Goal: Information Seeking & Learning: Learn about a topic

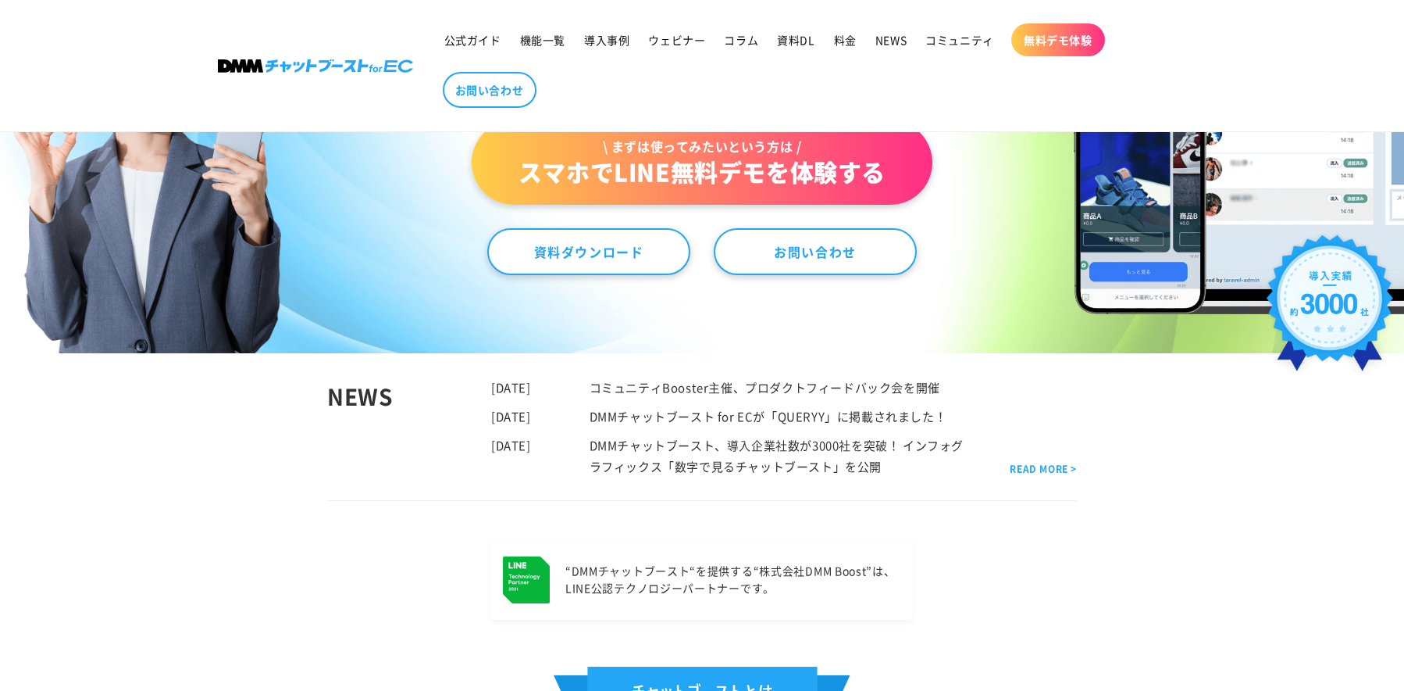
scroll to position [625, 0]
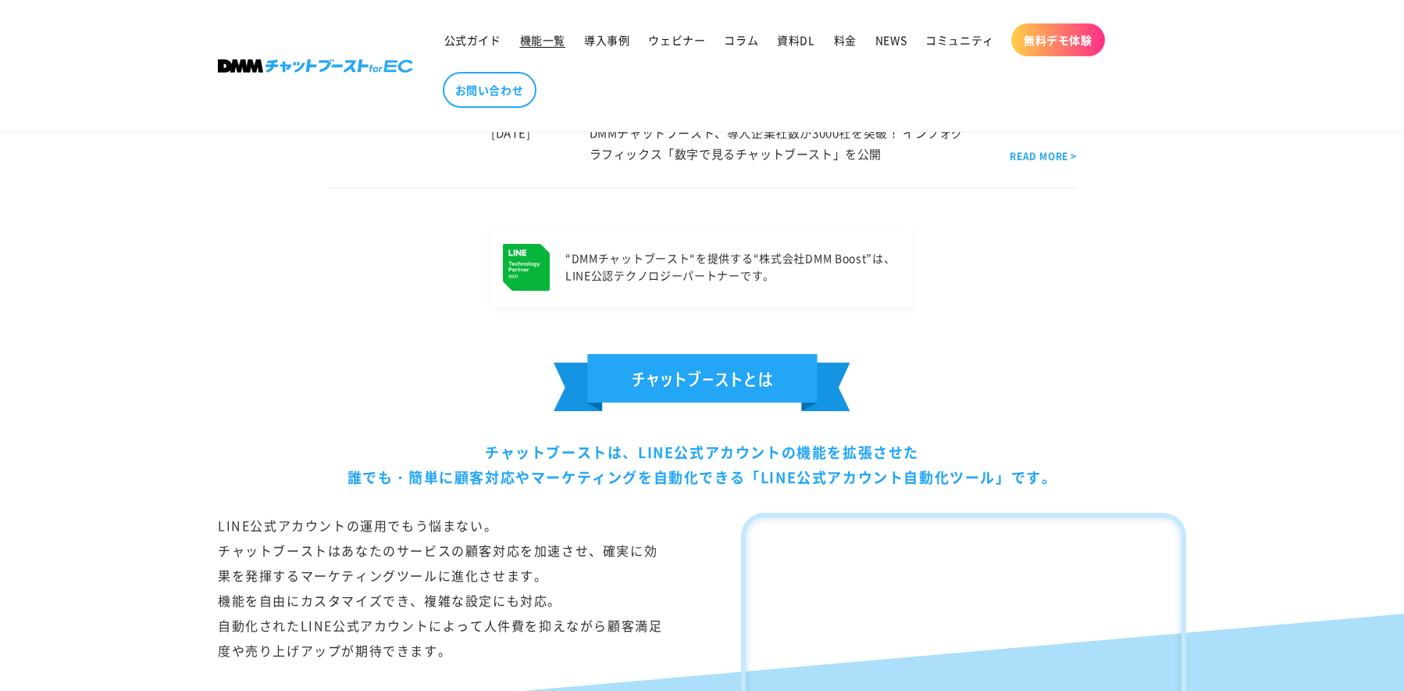
click at [555, 35] on span "機能一覧" at bounding box center [542, 40] width 45 height 14
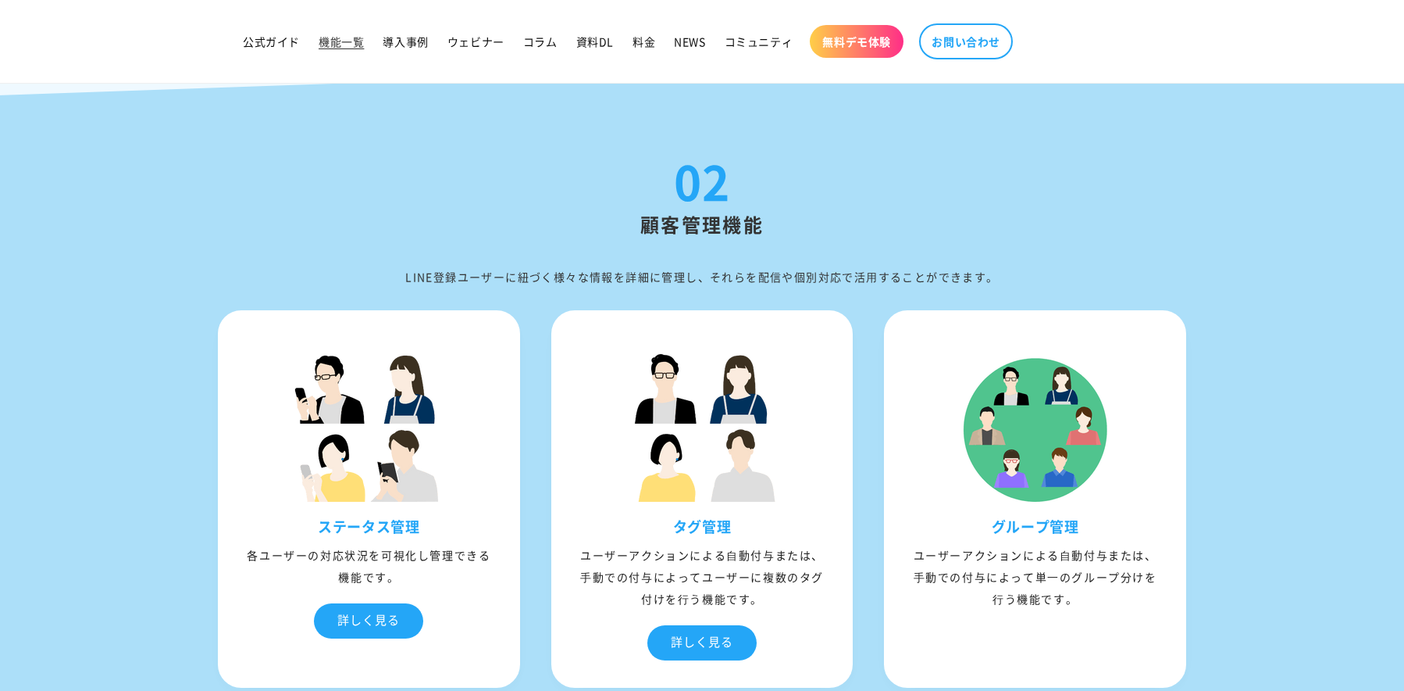
scroll to position [2578, 0]
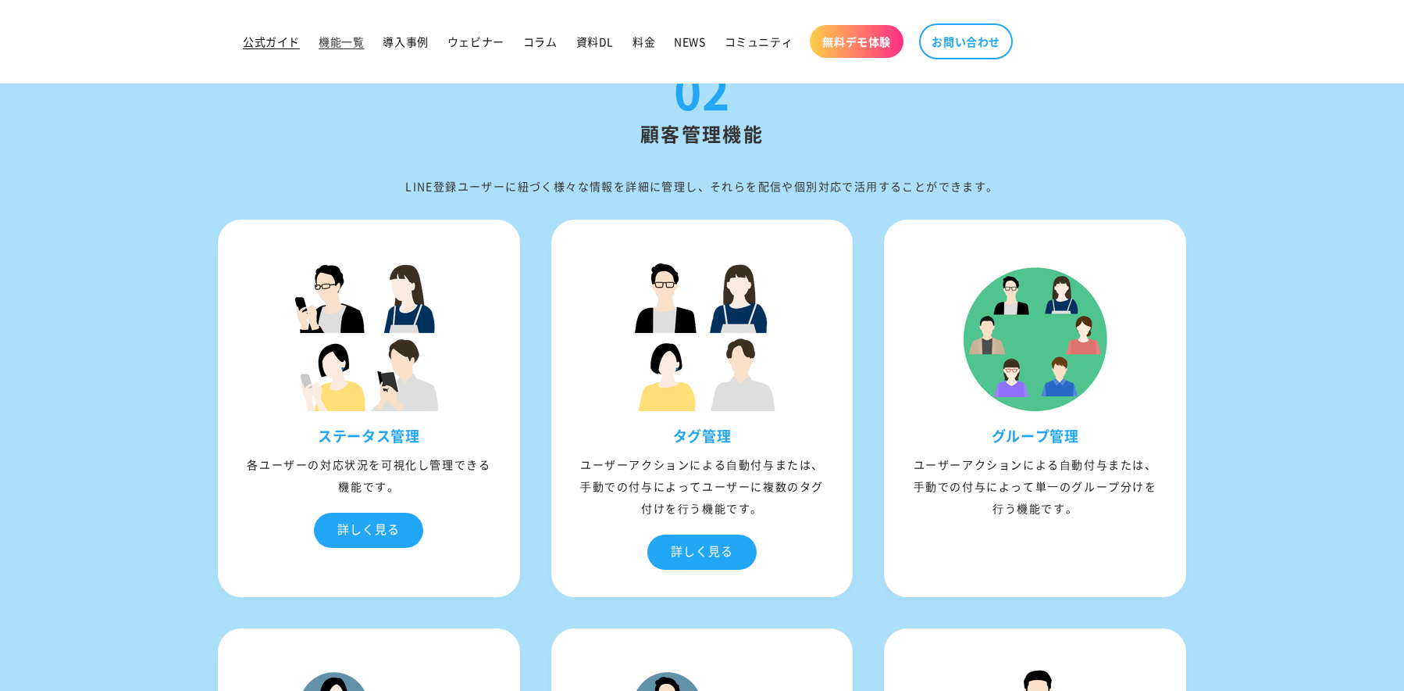
click at [280, 42] on span "公式ガイド" at bounding box center [271, 41] width 57 height 14
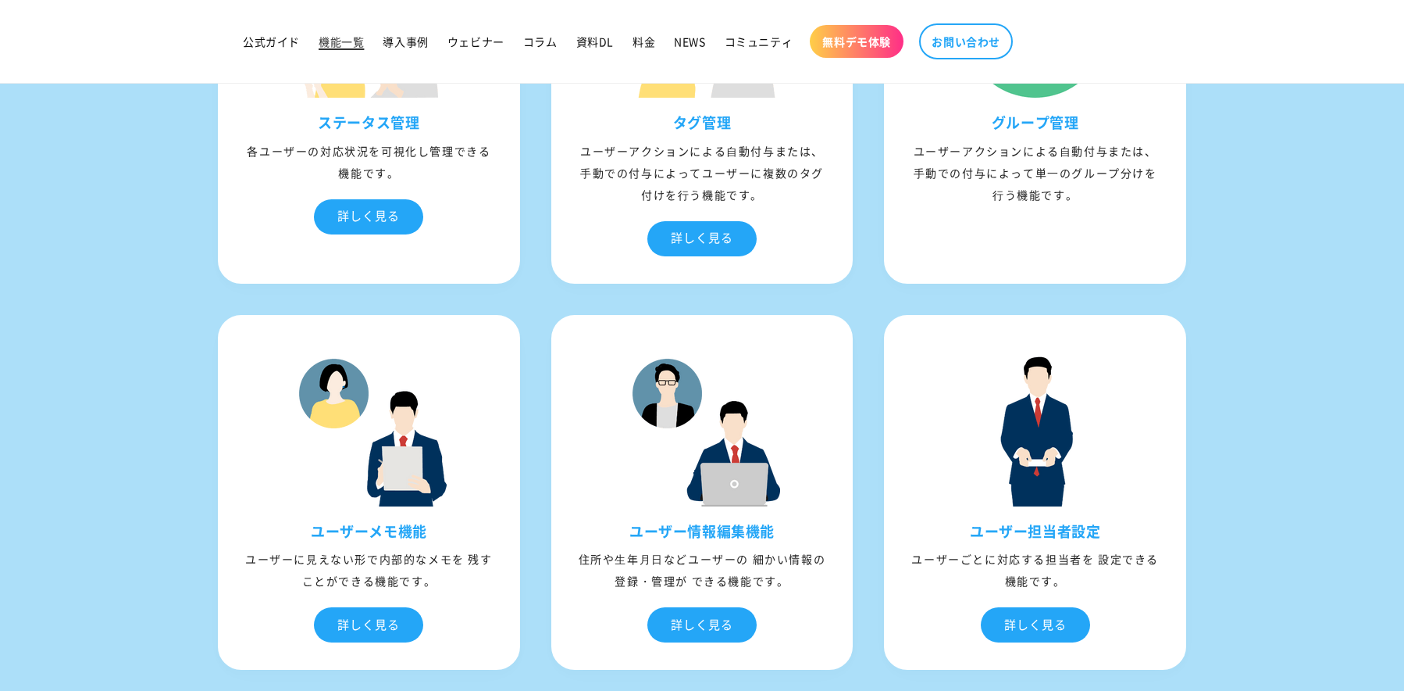
scroll to position [2578, 0]
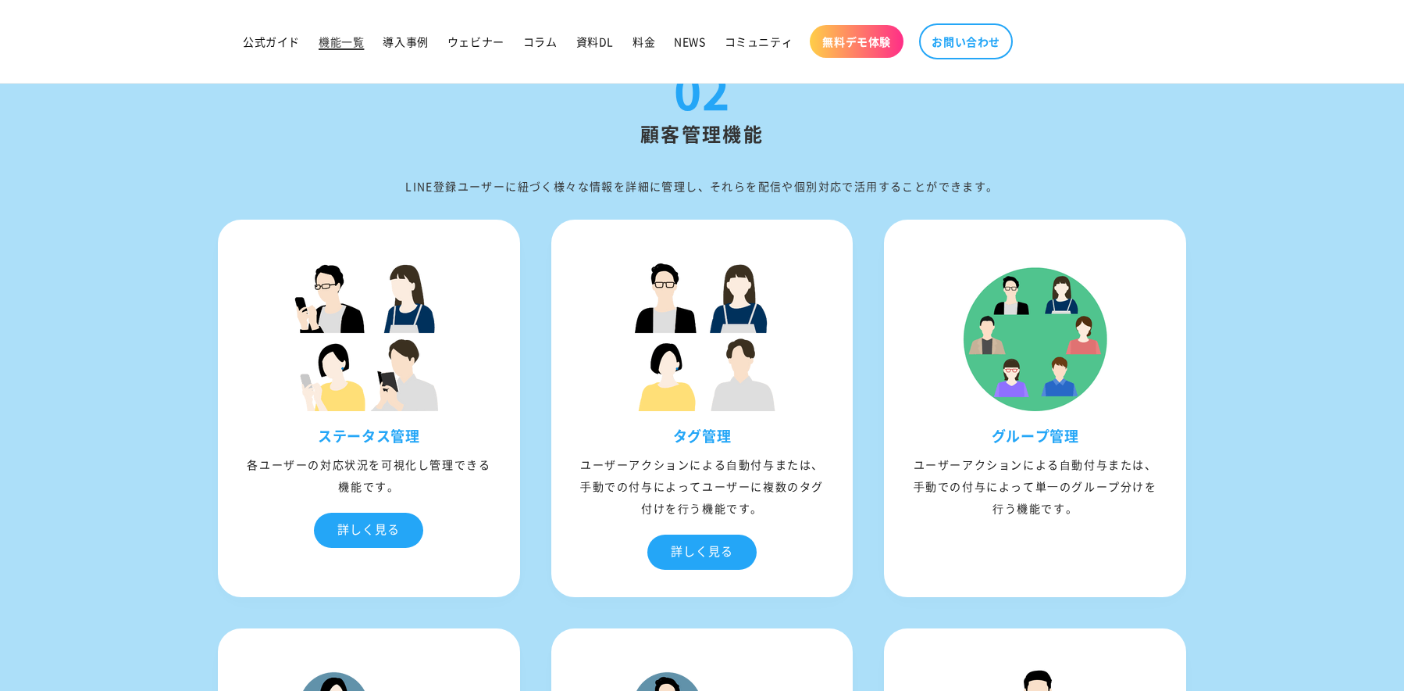
click at [329, 45] on span "機能一覧" at bounding box center [341, 41] width 45 height 14
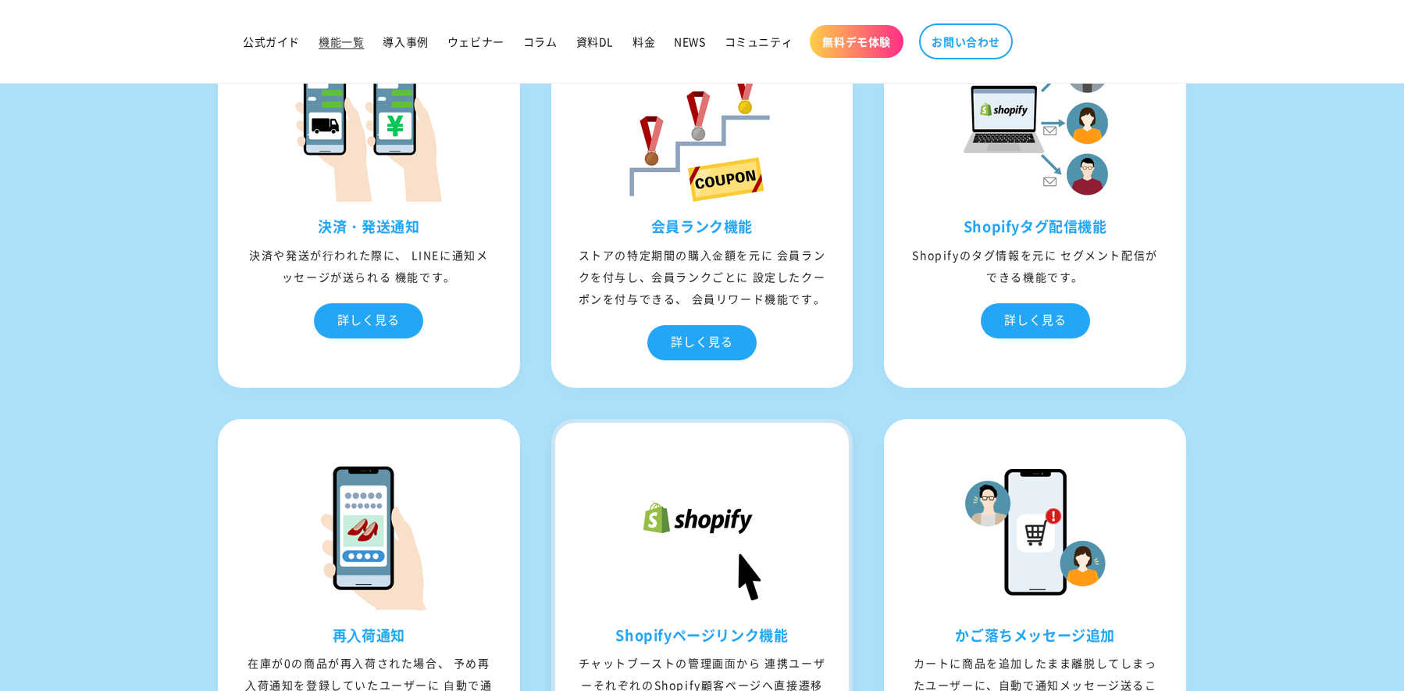
scroll to position [5390, 0]
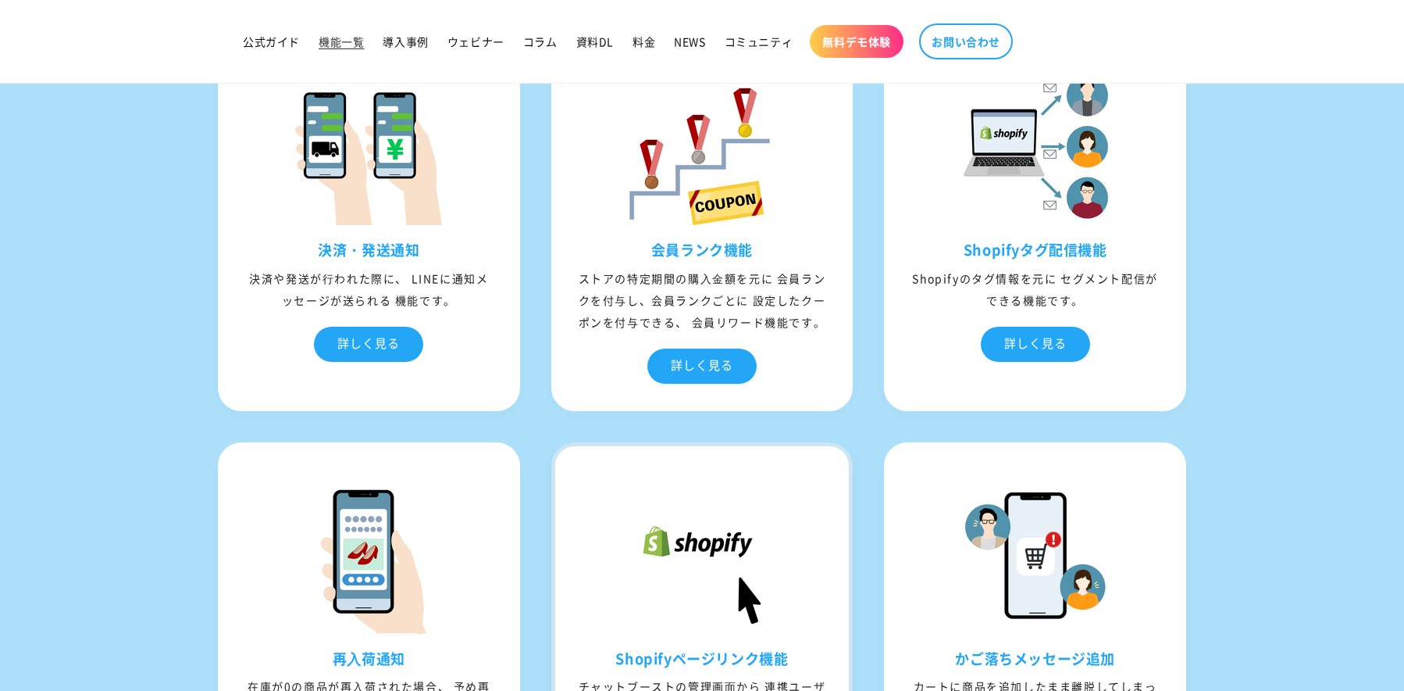
click at [726, 287] on div "ストアの特定期間の購⼊⾦額を元に 会員ランクを付与し、会員ランクごとに 設定したクーポンを付与できる、 会員リワード機能です。" at bounding box center [702, 300] width 294 height 66
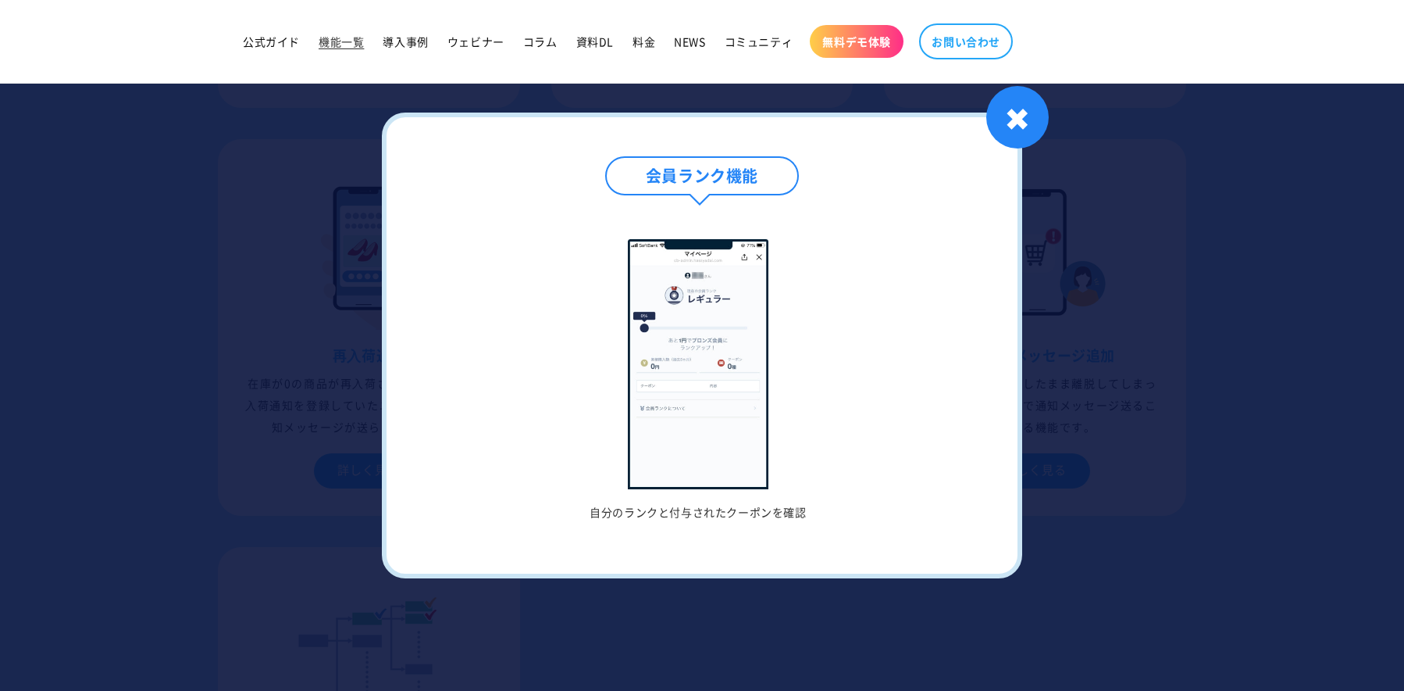
scroll to position [5702, 0]
click at [674, 170] on h4 "会員ランク機能" at bounding box center [702, 175] width 194 height 39
click at [678, 315] on img at bounding box center [698, 364] width 141 height 250
click at [705, 515] on h5 "自分のランクと付与されたクーポンを確認" at bounding box center [698, 512] width 514 height 14
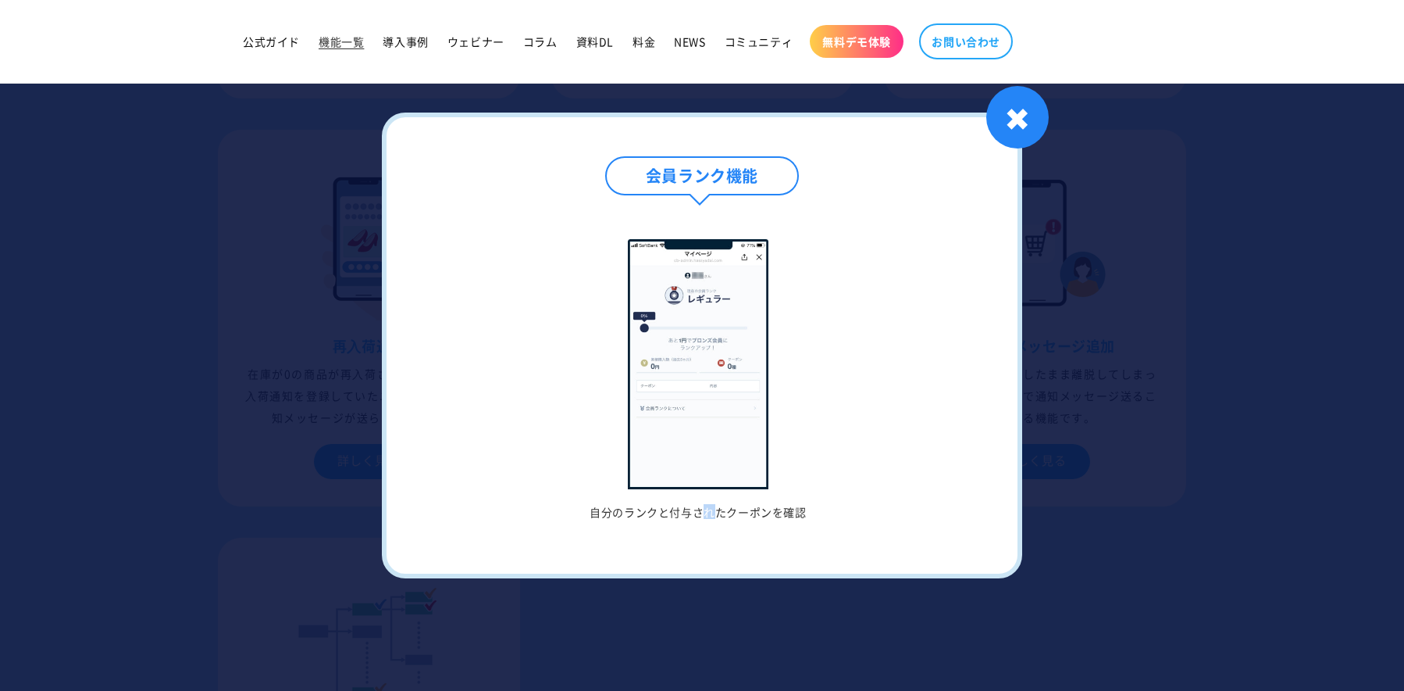
click at [707, 513] on h5 "自分のランクと付与されたクーポンを確認" at bounding box center [698, 512] width 514 height 14
click at [708, 512] on h5 "自分のランクと付与されたクーポンを確認" at bounding box center [698, 512] width 514 height 14
click at [687, 393] on img at bounding box center [698, 364] width 141 height 250
click at [1013, 123] on div "✖" at bounding box center [1018, 117] width 62 height 62
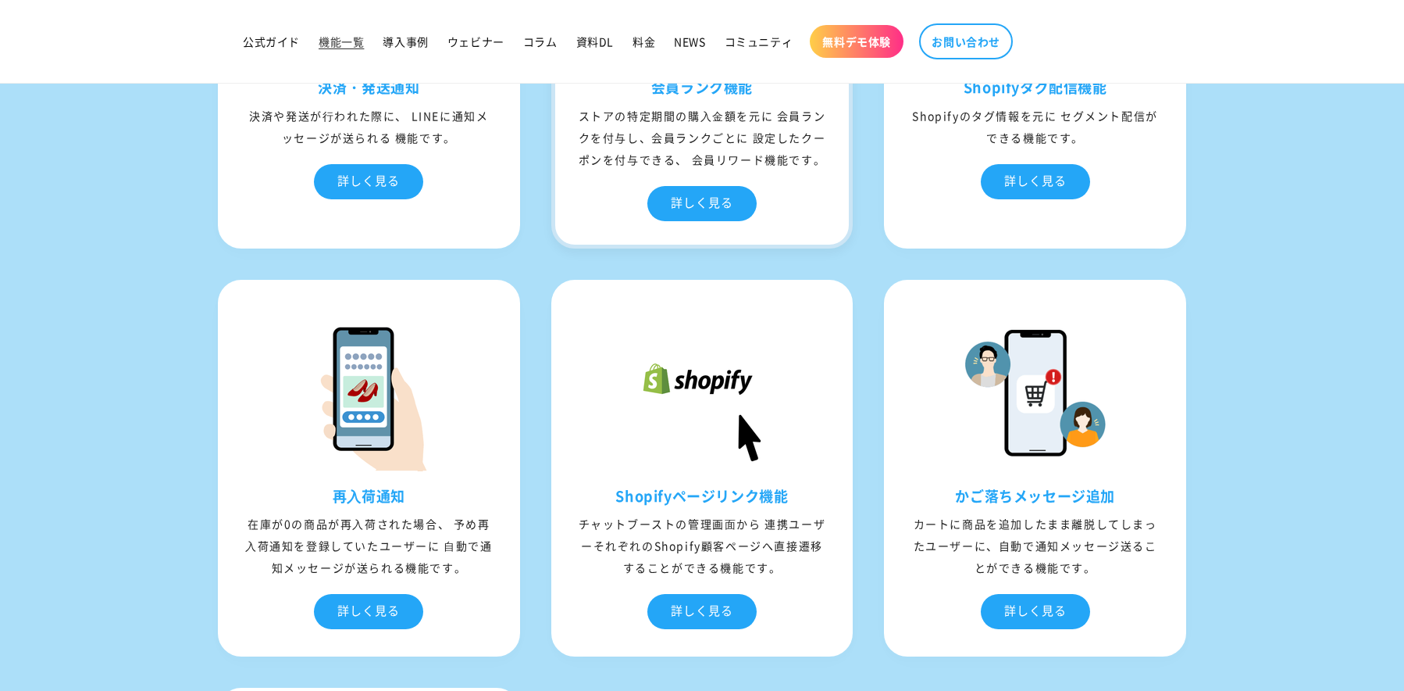
scroll to position [5468, 0]
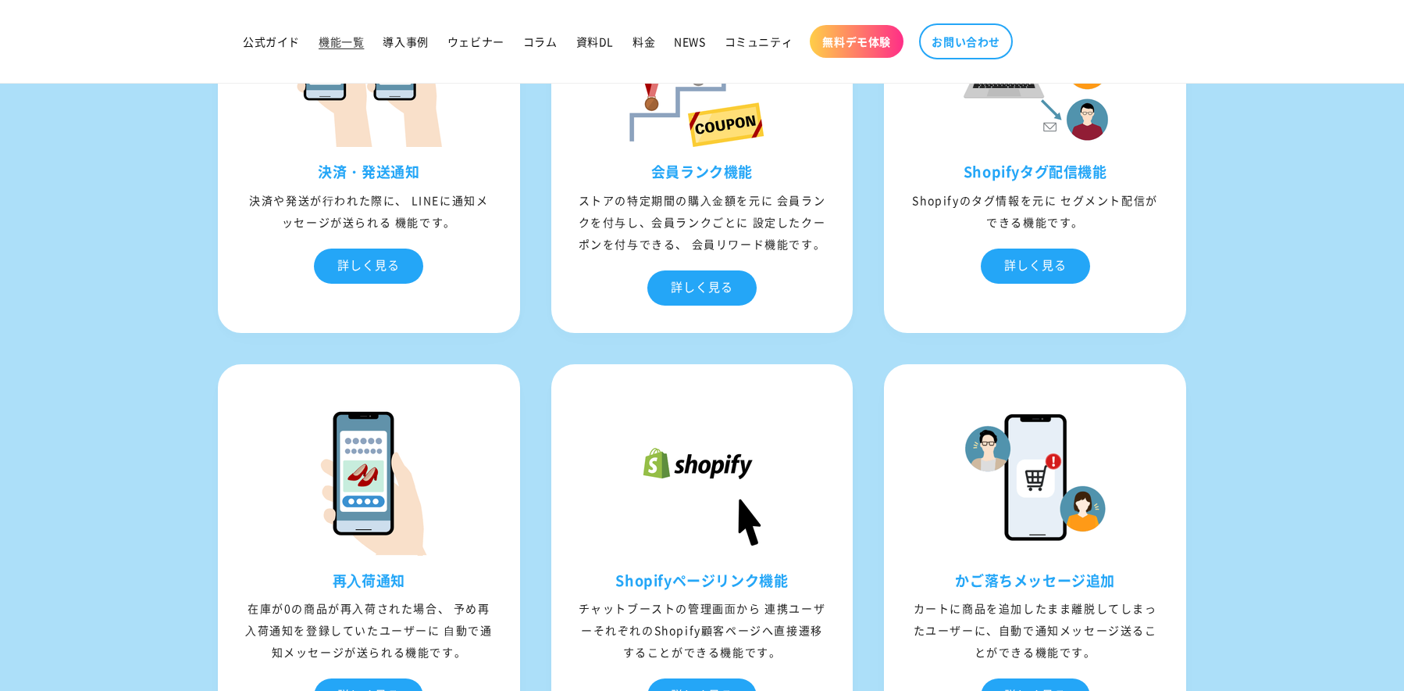
click at [696, 305] on div "詳しく見る" at bounding box center [702, 287] width 109 height 35
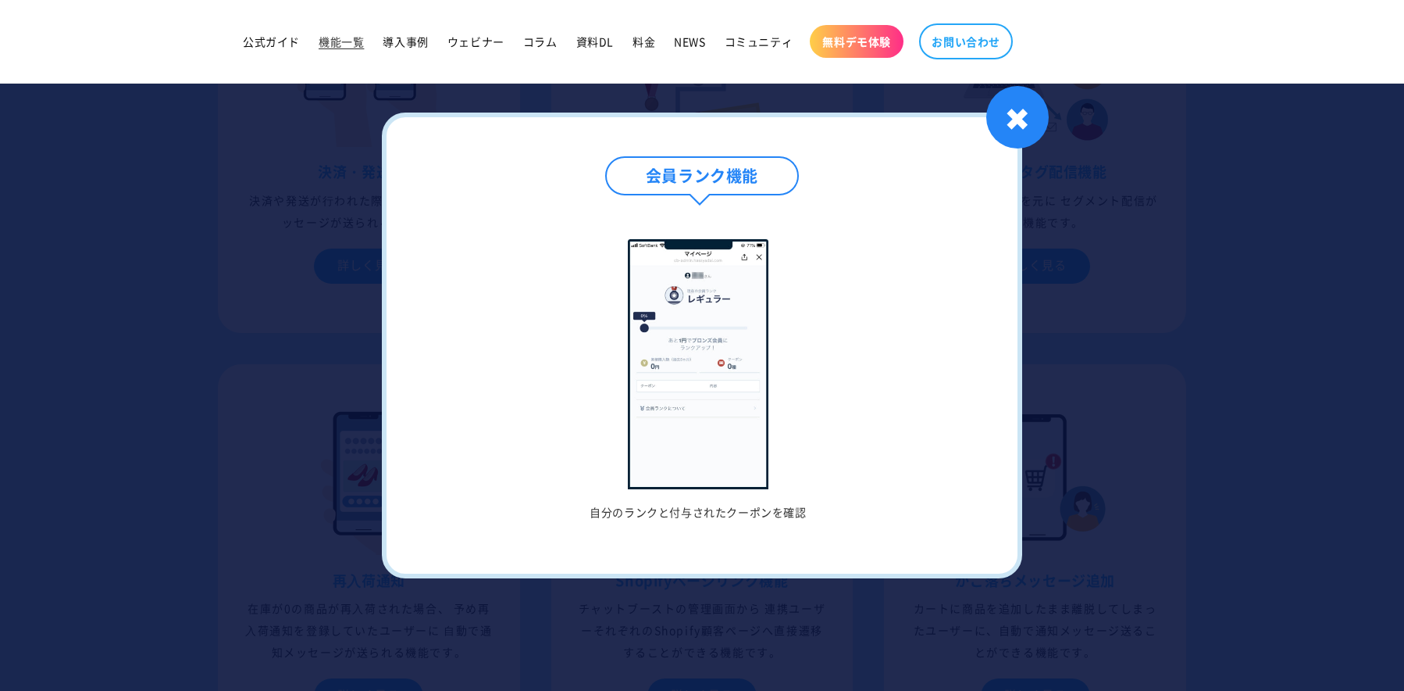
click at [699, 313] on img at bounding box center [698, 364] width 141 height 250
click at [712, 405] on img at bounding box center [698, 364] width 141 height 250
click at [700, 470] on img at bounding box center [698, 364] width 141 height 250
click at [685, 530] on div "会員ランク機能 自分のランクと付与されたクーポンを確認 1 / / 1 ✖" at bounding box center [702, 345] width 641 height 466
click at [742, 227] on div "会員ランク機能 自分のランクと付与されたクーポンを確認 1 / / 1" at bounding box center [702, 337] width 553 height 362
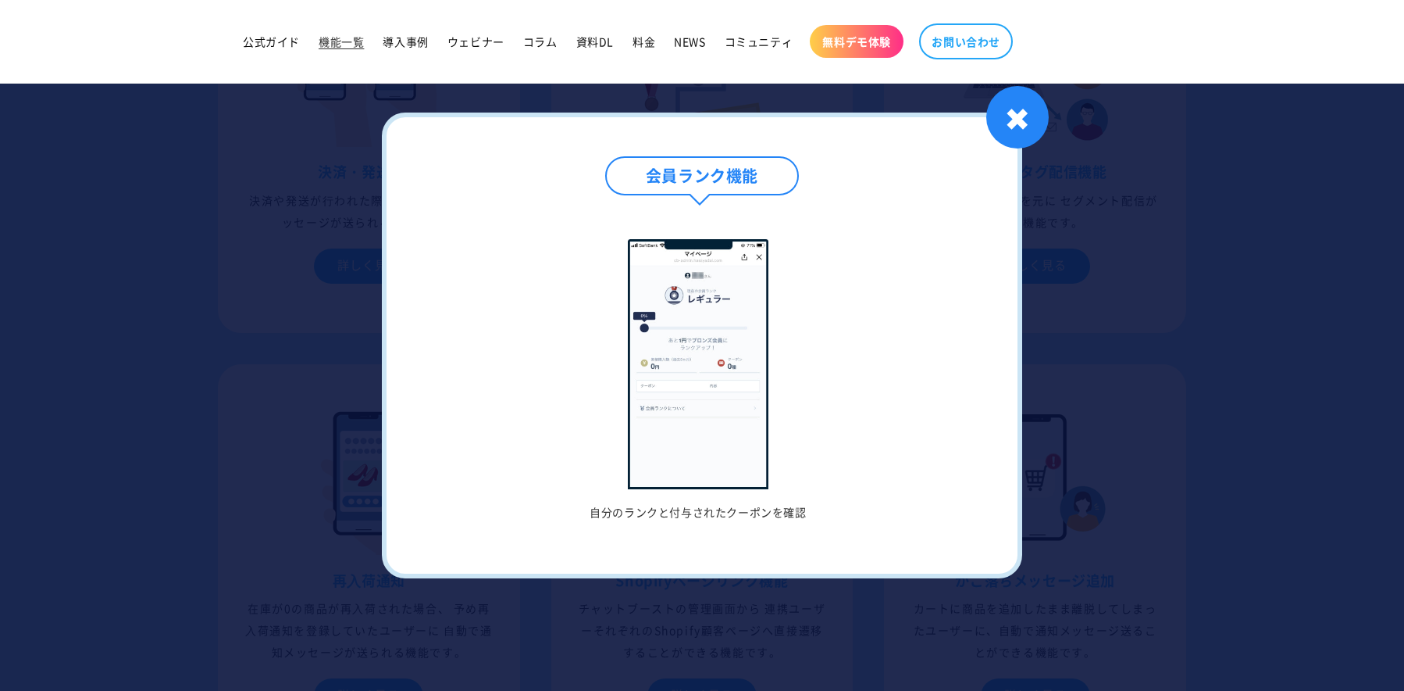
click at [710, 169] on h4 "会員ランク機能" at bounding box center [702, 175] width 194 height 39
click at [912, 177] on div "会員ランク機能" at bounding box center [702, 191] width 553 height 70
click at [1026, 121] on div "✖" at bounding box center [1018, 117] width 62 height 62
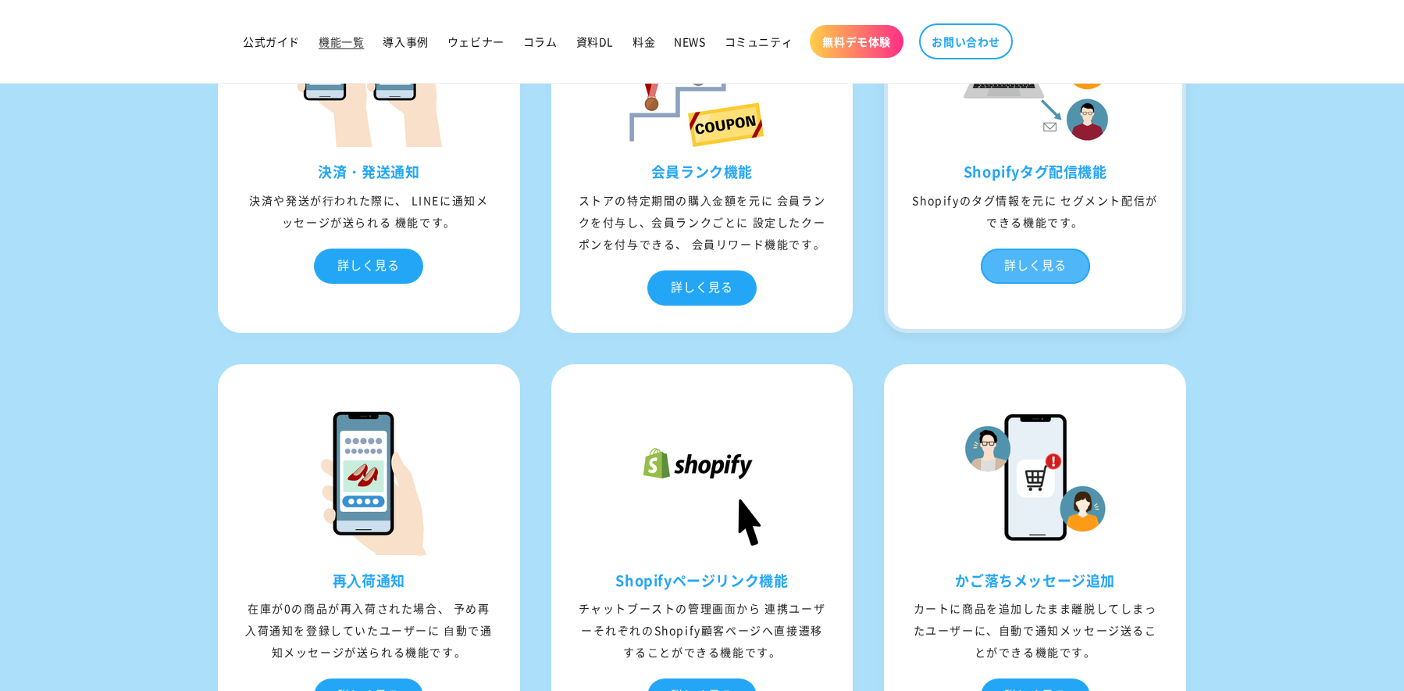
click at [1044, 272] on div "詳しく見る" at bounding box center [1035, 265] width 109 height 35
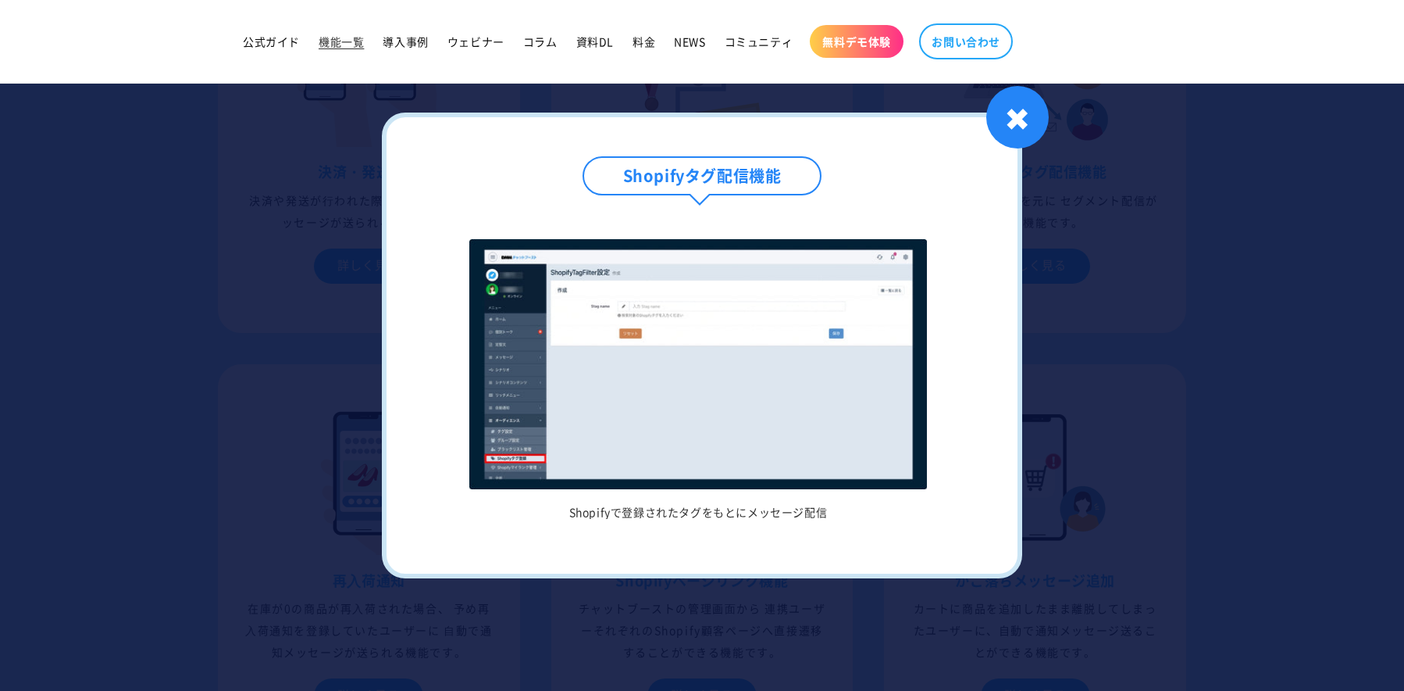
click at [776, 398] on img at bounding box center [697, 364] width 457 height 250
click at [761, 291] on img at bounding box center [697, 364] width 457 height 250
click at [768, 225] on div "Shopifyタグ配信機能" at bounding box center [702, 191] width 553 height 70
click at [1033, 117] on div "✖" at bounding box center [1018, 117] width 62 height 62
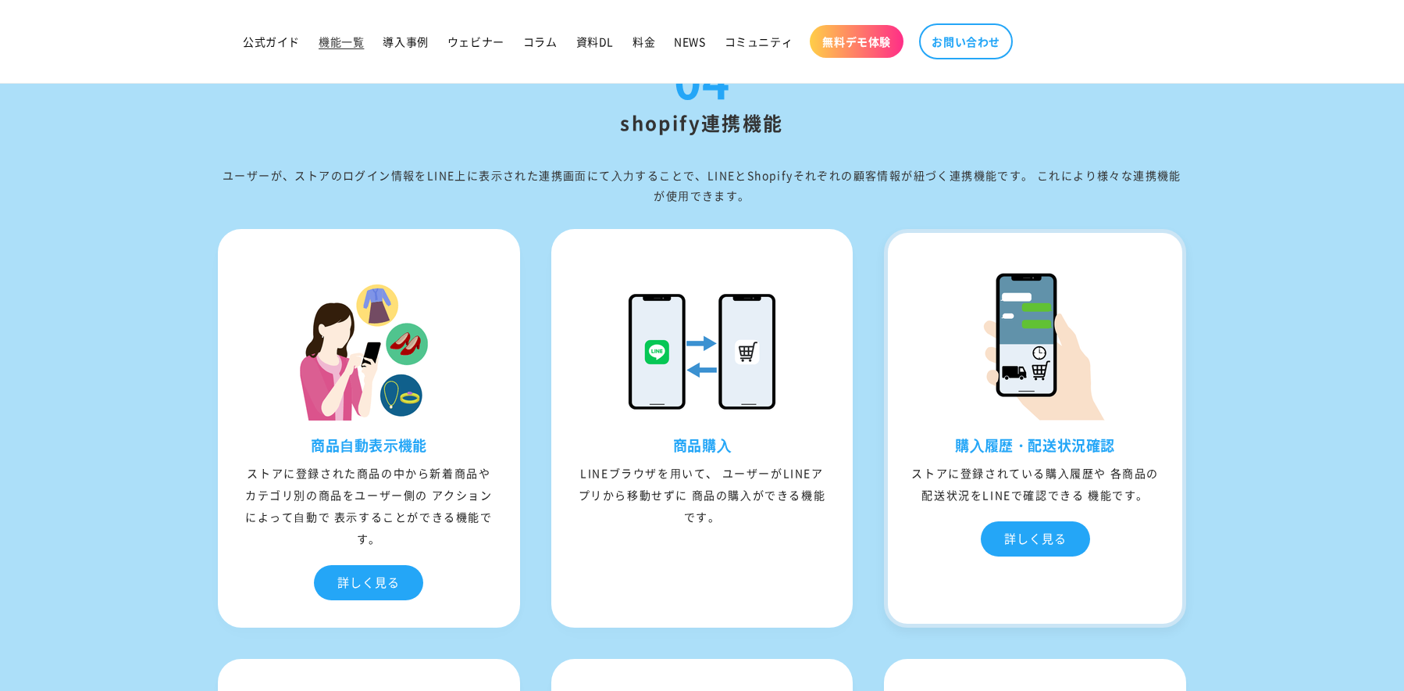
scroll to position [5234, 0]
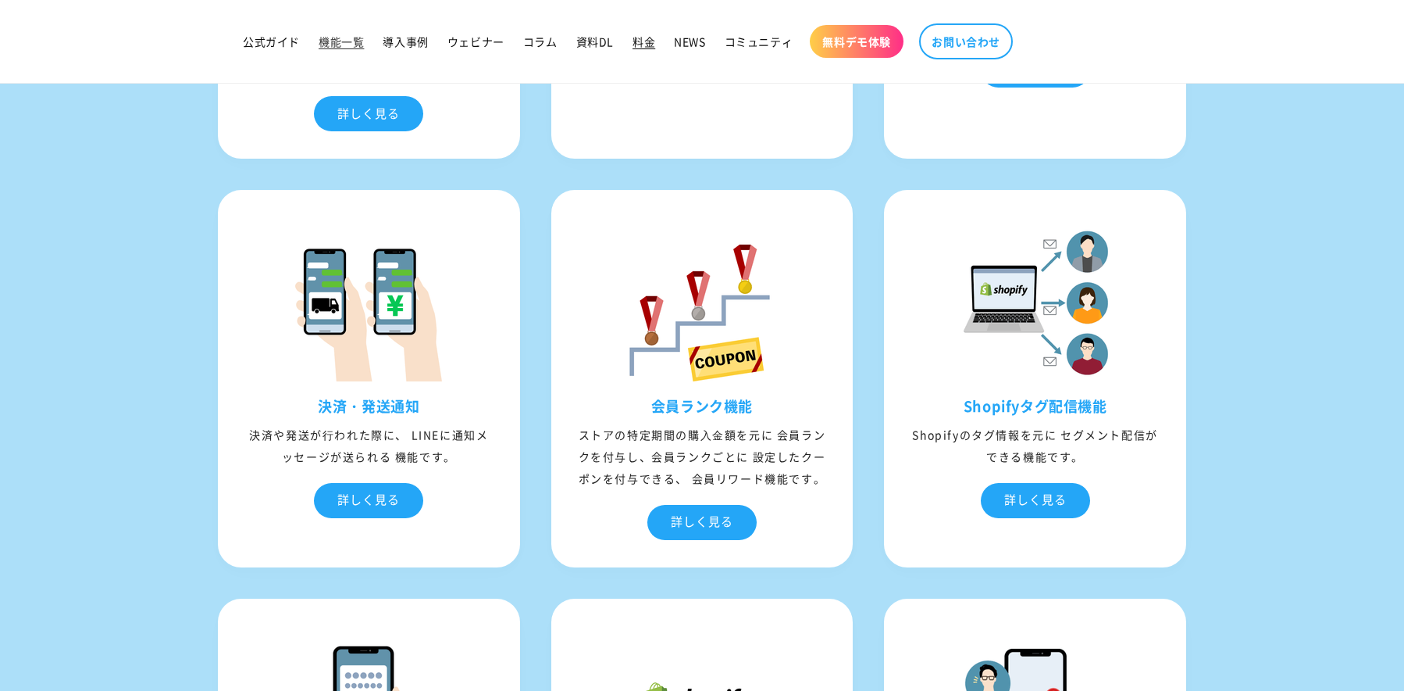
click at [651, 47] on span "料金" at bounding box center [644, 41] width 23 height 14
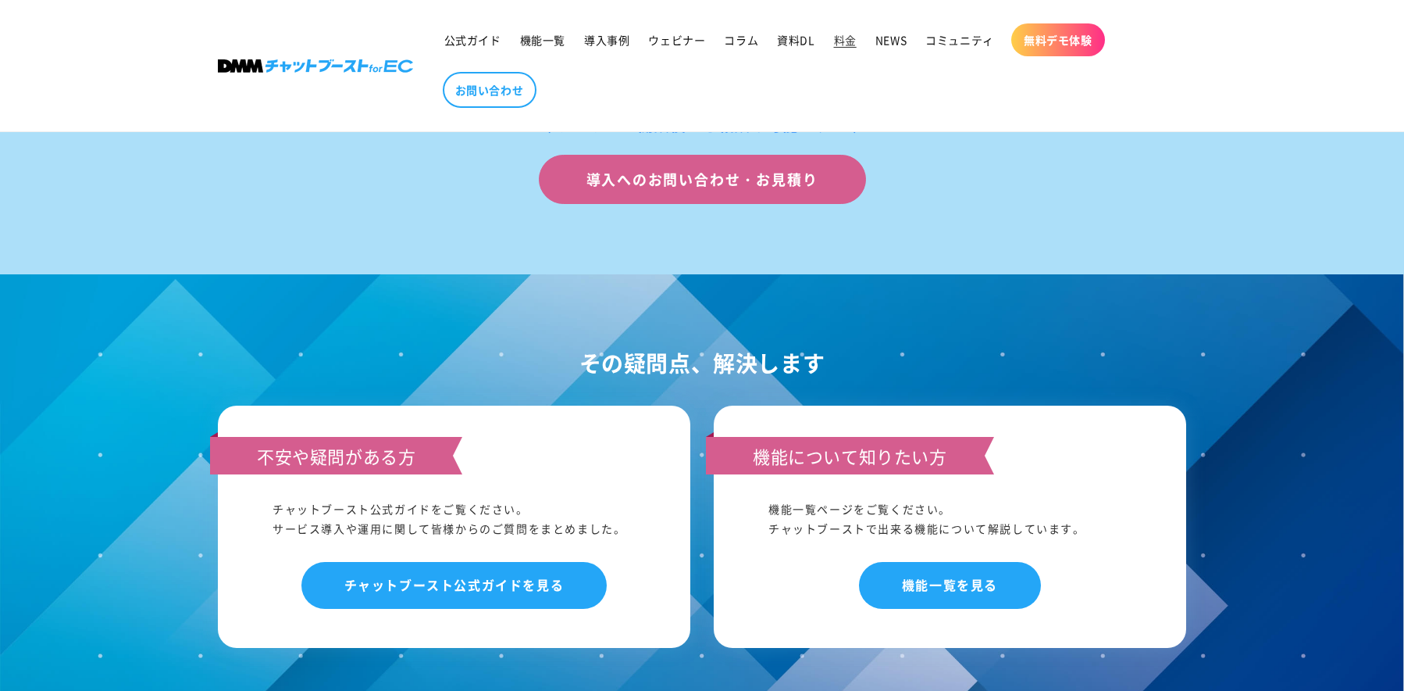
scroll to position [1875, 0]
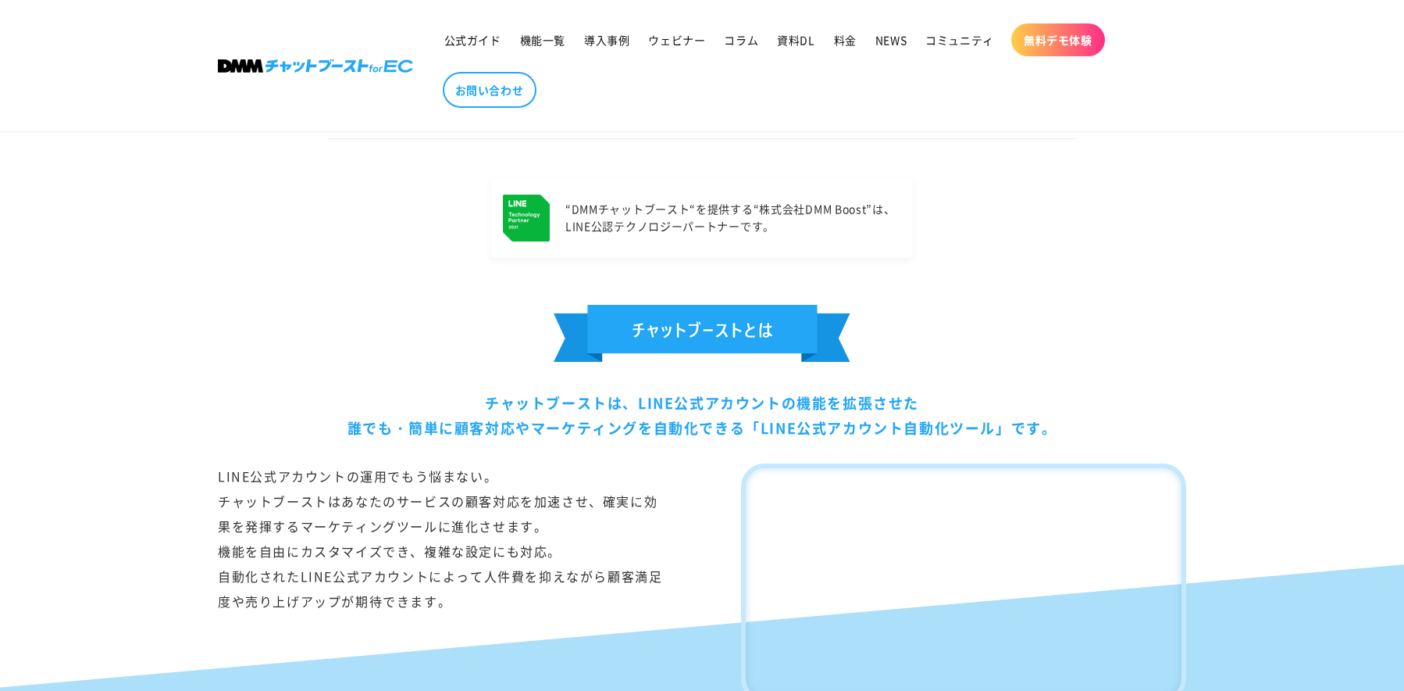
scroll to position [625, 0]
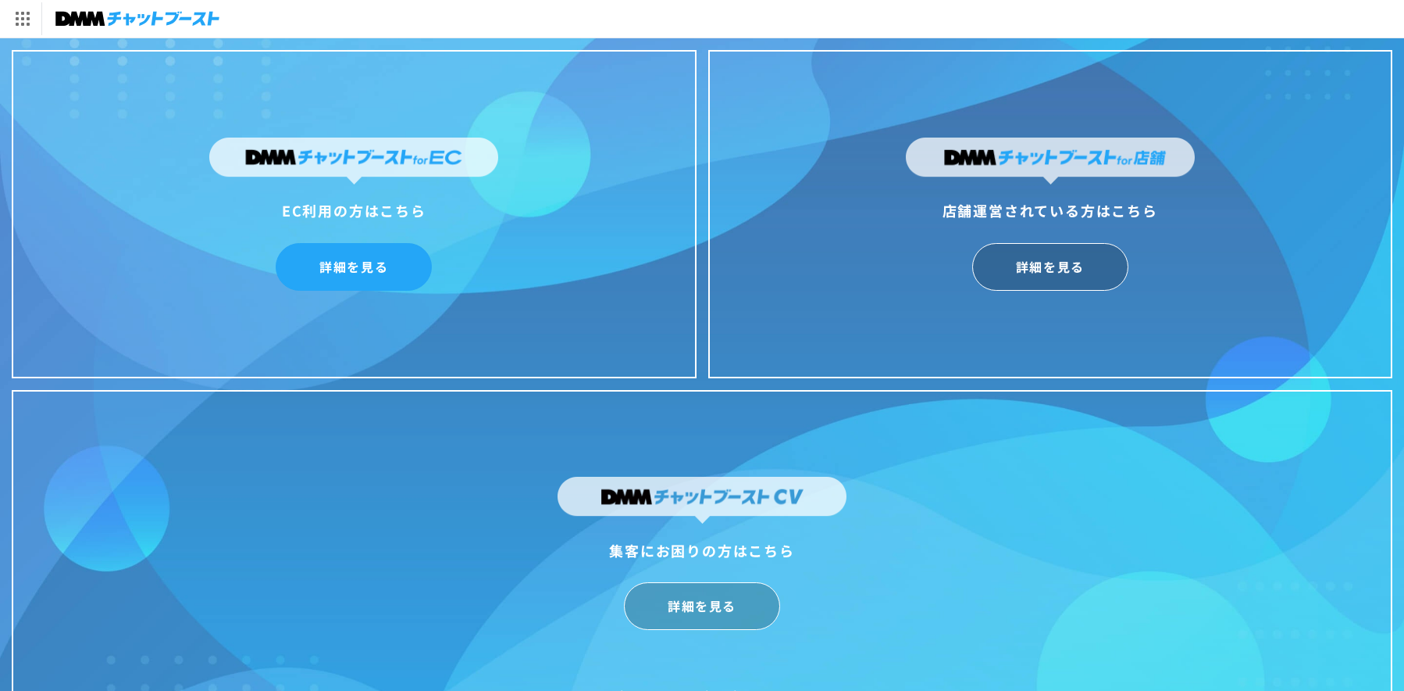
click at [377, 263] on link "詳細を見る" at bounding box center [354, 267] width 156 height 48
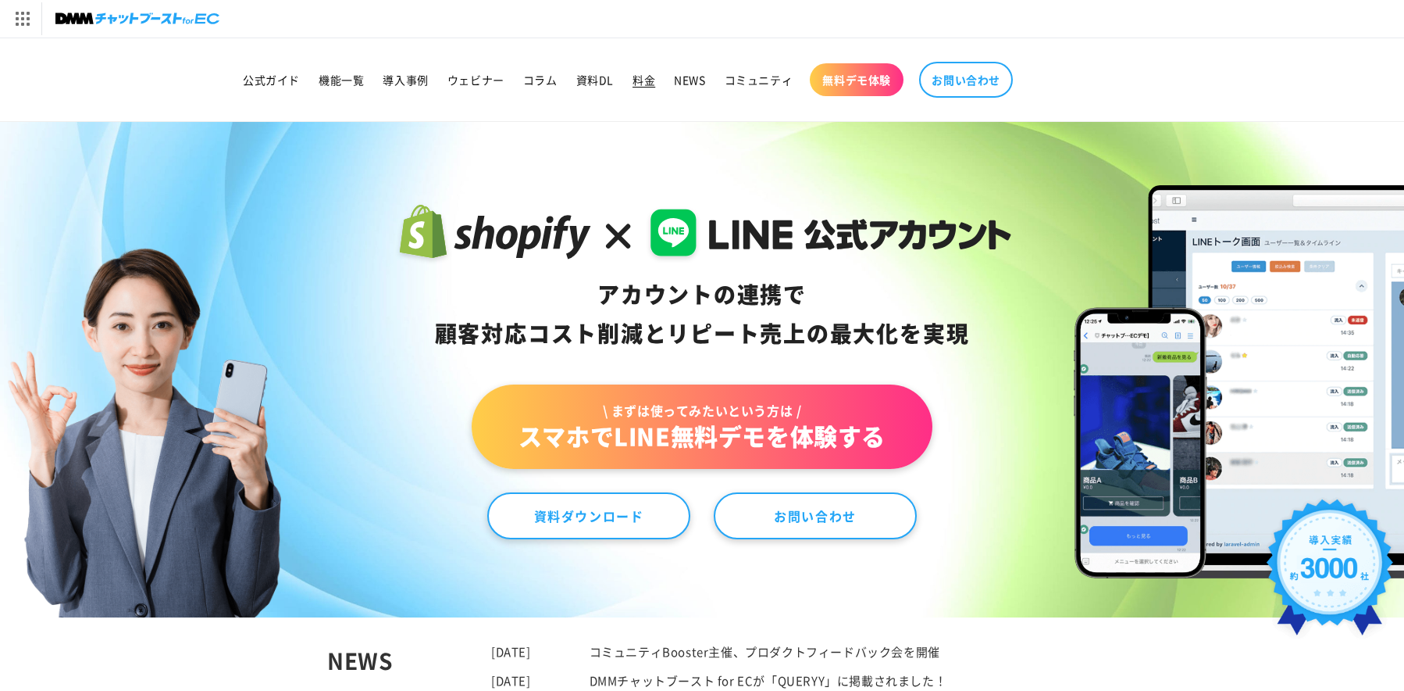
click at [645, 85] on span "料金" at bounding box center [644, 80] width 23 height 14
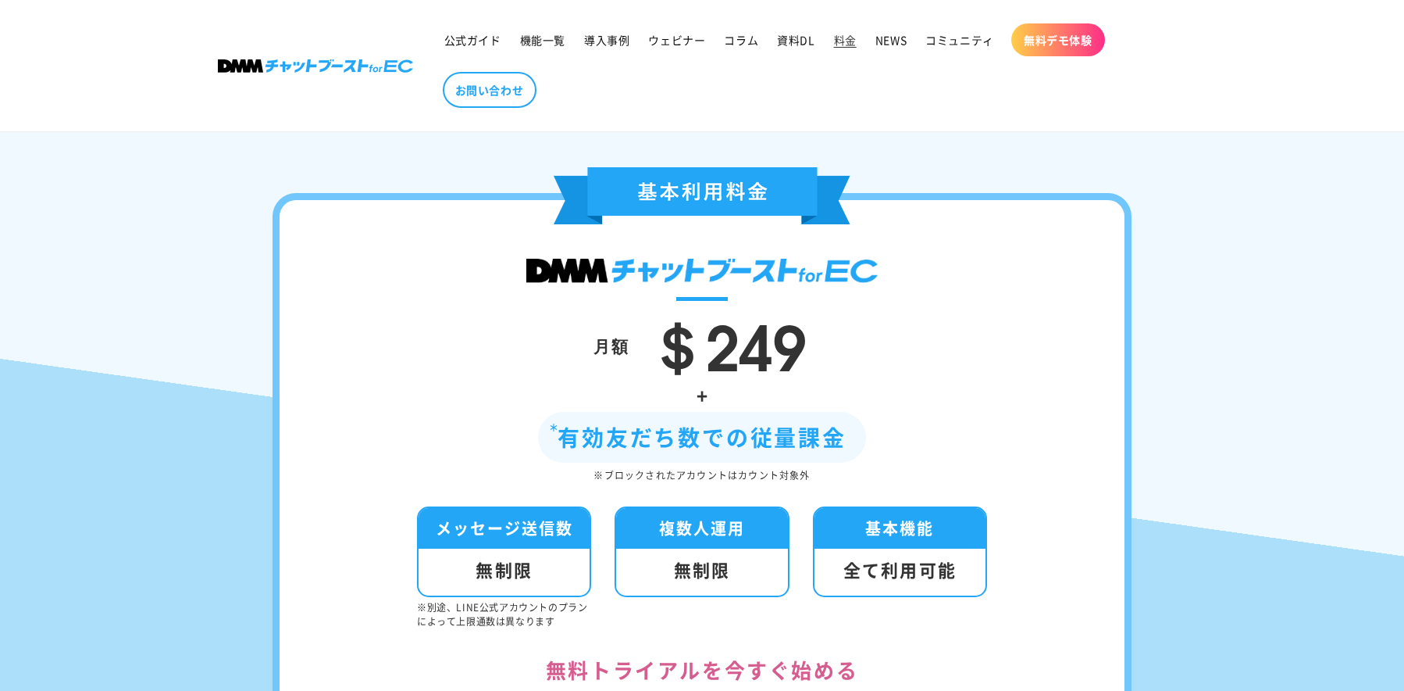
scroll to position [234, 0]
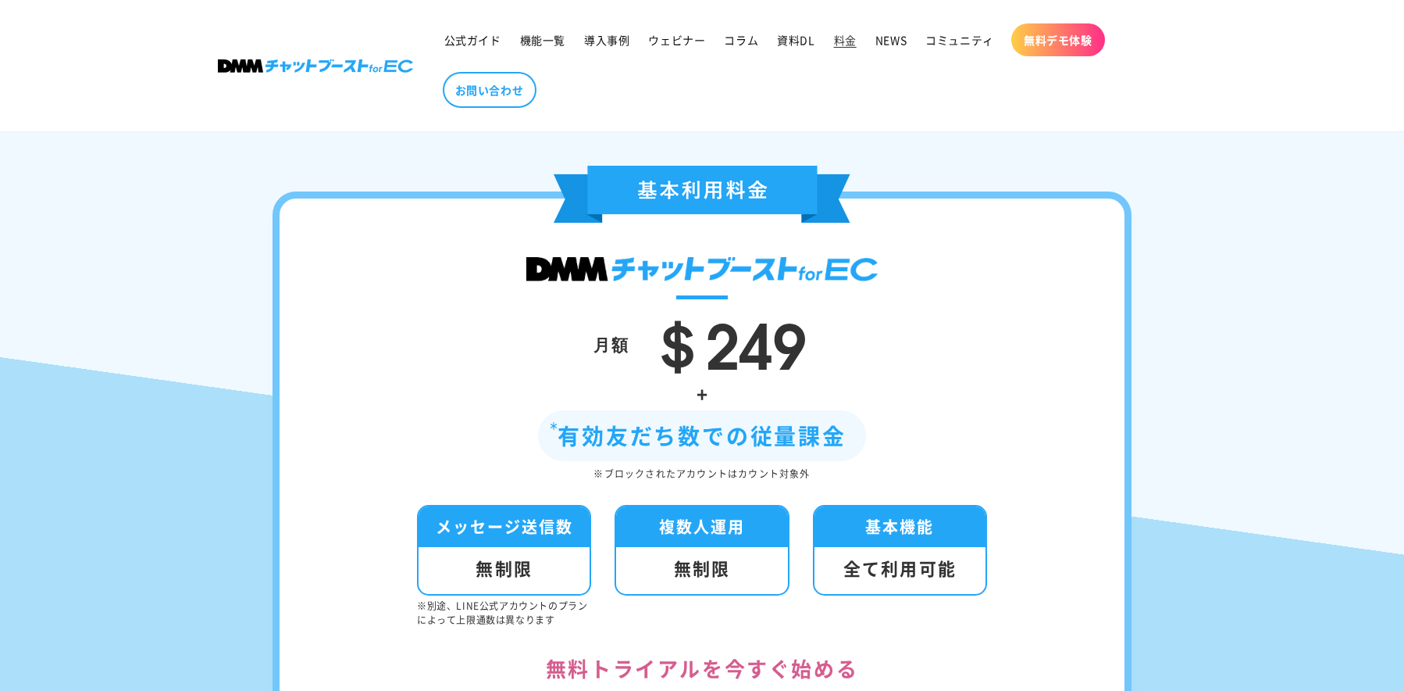
click at [694, 352] on span "＄249" at bounding box center [726, 340] width 161 height 92
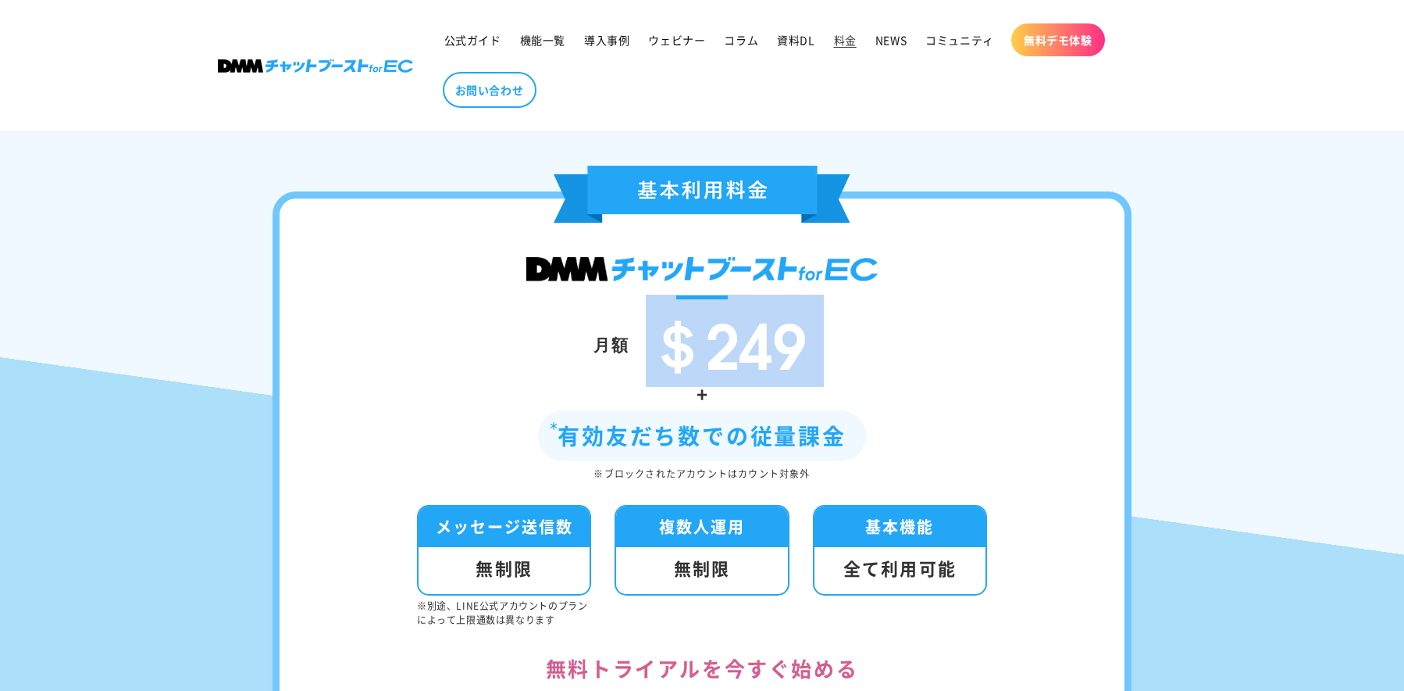
click at [694, 352] on span "＄249" at bounding box center [726, 340] width 161 height 92
click at [712, 341] on span "＄249" at bounding box center [726, 340] width 161 height 92
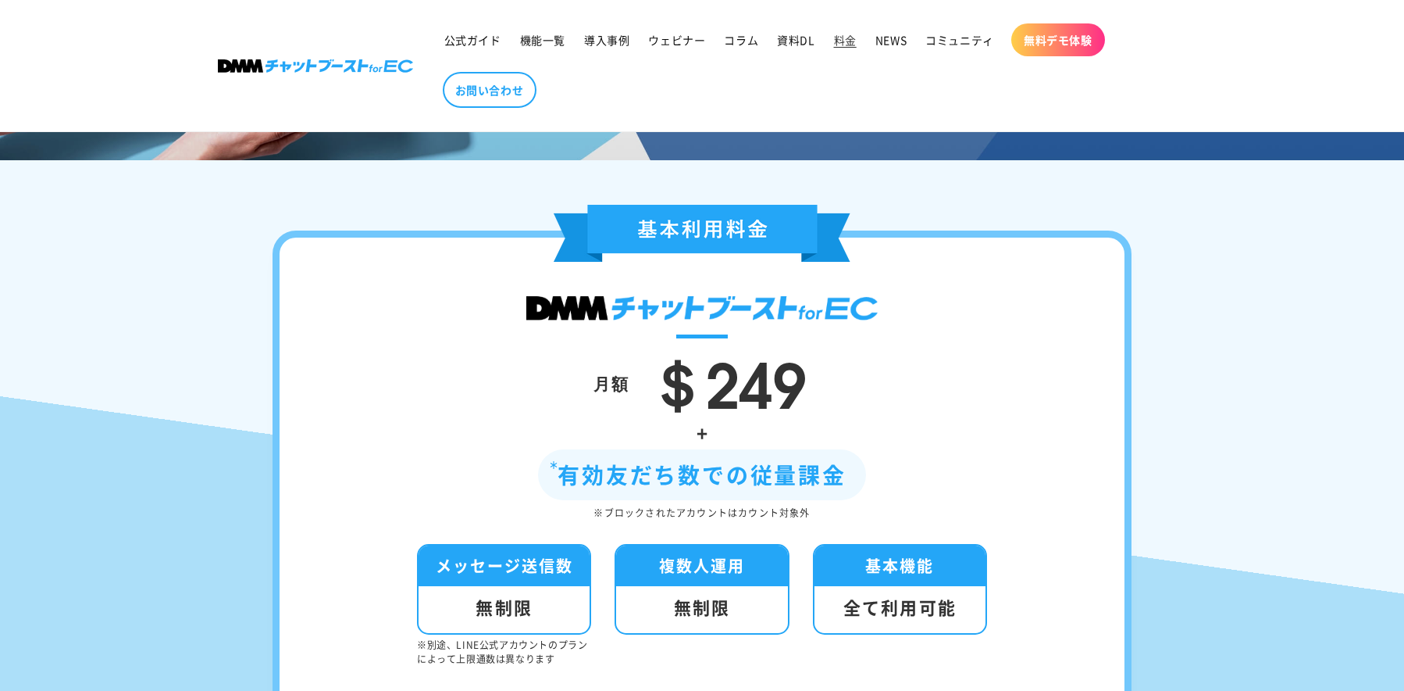
scroll to position [391, 0]
